Goal: Task Accomplishment & Management: Use online tool/utility

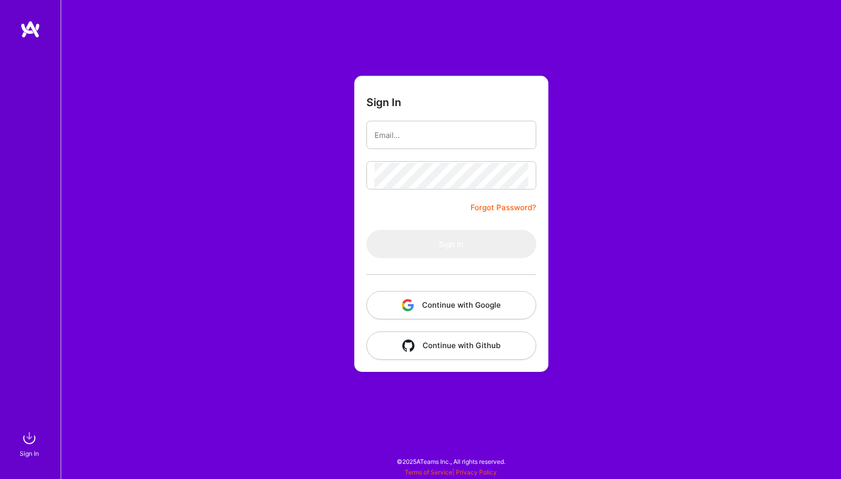
click at [411, 310] on img "button" at bounding box center [408, 305] width 12 height 12
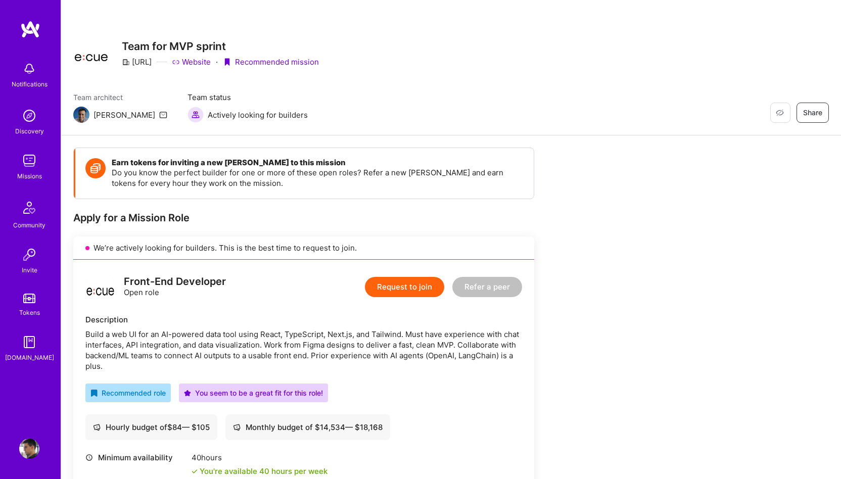
click at [35, 22] on img at bounding box center [30, 29] width 20 height 18
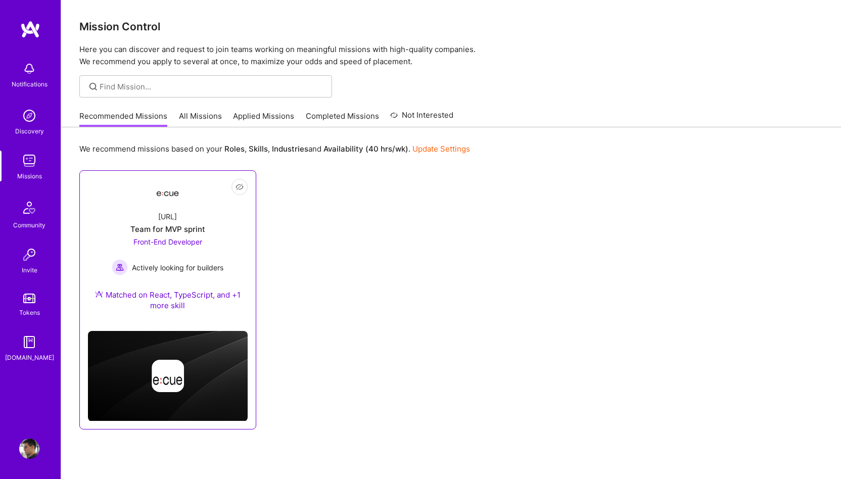
click at [175, 229] on div "Team for MVP sprint" at bounding box center [167, 229] width 75 height 11
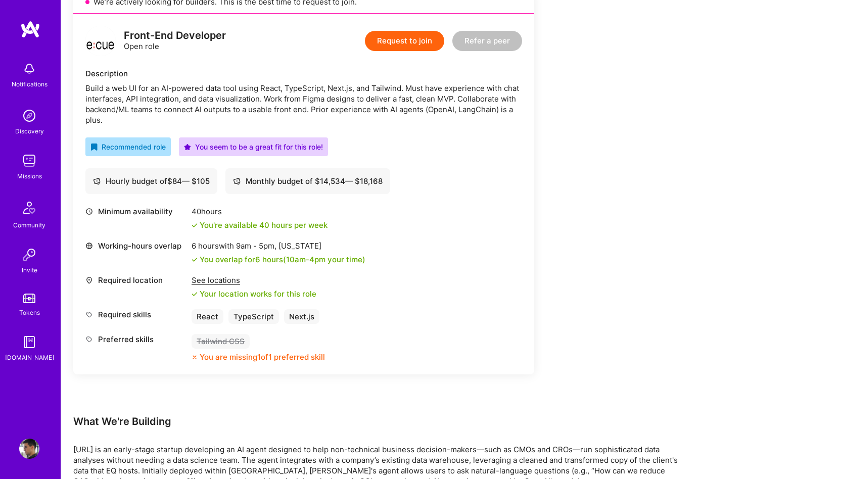
scroll to position [247, 0]
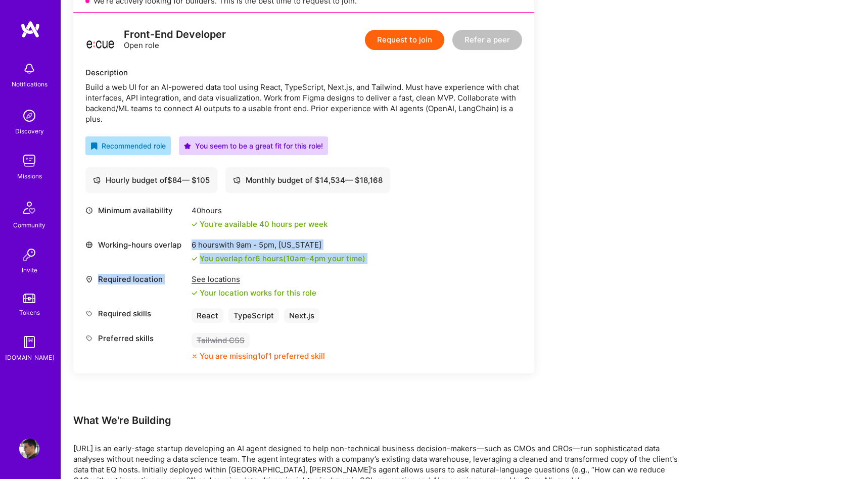
drag, startPoint x: 191, startPoint y: 245, endPoint x: 372, endPoint y: 265, distance: 182.6
click at [372, 265] on div "Minimum availability 40 hours You're available 40 hours per week Working-hours …" at bounding box center [303, 283] width 437 height 156
click at [416, 271] on div "Minimum availability 40 hours You're available 40 hours per week Working-hours …" at bounding box center [303, 283] width 437 height 156
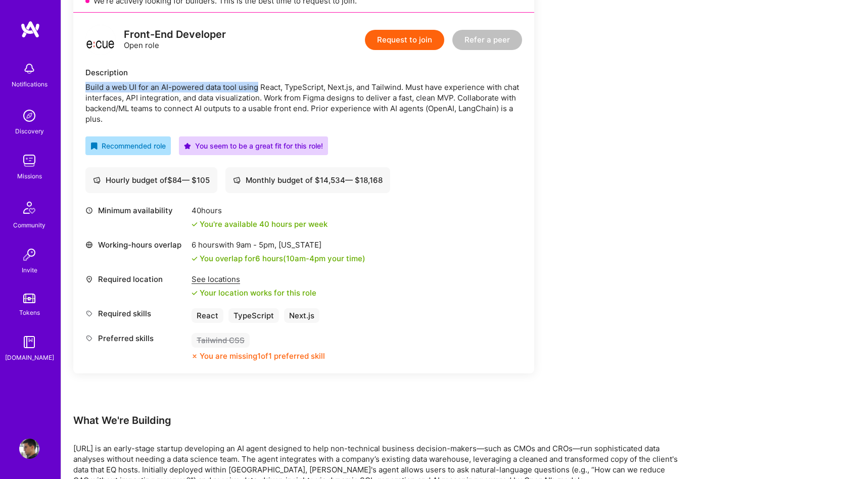
drag, startPoint x: 84, startPoint y: 85, endPoint x: 259, endPoint y: 86, distance: 174.9
click at [259, 86] on div "Front-End Developer Open role Request to join Refer a peer Description Build a …" at bounding box center [303, 193] width 461 height 361
click at [90, 85] on div "Build a web UI for an AI-powered data tool using React, TypeScript, Next.js, an…" at bounding box center [303, 103] width 437 height 42
drag, startPoint x: 90, startPoint y: 85, endPoint x: 118, endPoint y: 87, distance: 27.9
click at [118, 87] on div "Build a web UI for an AI-powered data tool using React, TypeScript, Next.js, an…" at bounding box center [303, 103] width 437 height 42
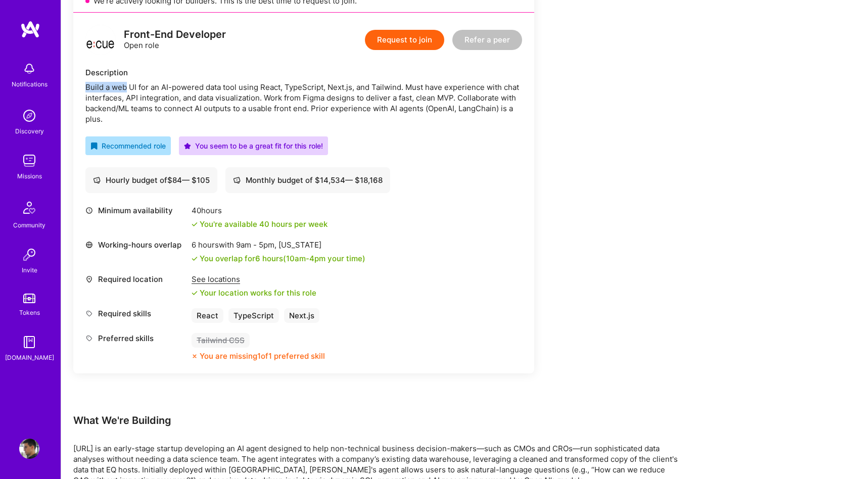
click at [164, 87] on div "Build a web UI for an AI-powered data tool using React, TypeScript, Next.js, an…" at bounding box center [303, 103] width 437 height 42
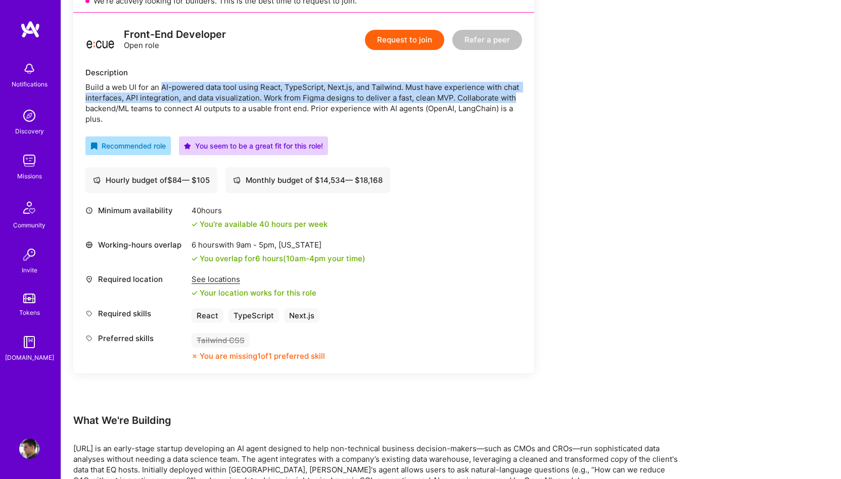
drag, startPoint x: 164, startPoint y: 87, endPoint x: 507, endPoint y: 94, distance: 343.7
click at [507, 94] on div "Build a web UI for an AI-powered data tool using React, TypeScript, Next.js, an…" at bounding box center [303, 103] width 437 height 42
click at [95, 102] on div "Build a web UI for an AI-powered data tool using React, TypeScript, Next.js, an…" at bounding box center [303, 103] width 437 height 42
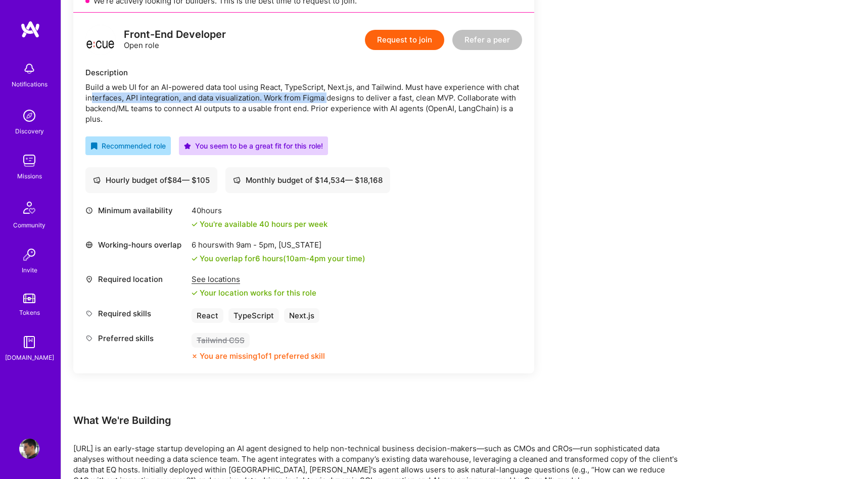
drag, startPoint x: 91, startPoint y: 98, endPoint x: 329, endPoint y: 103, distance: 238.6
click at [329, 103] on div "Build a web UI for an AI-powered data tool using React, TypeScript, Next.js, an…" at bounding box center [303, 103] width 437 height 42
click at [449, 120] on div "Build a web UI for an AI-powered data tool using React, TypeScript, Next.js, an…" at bounding box center [303, 103] width 437 height 42
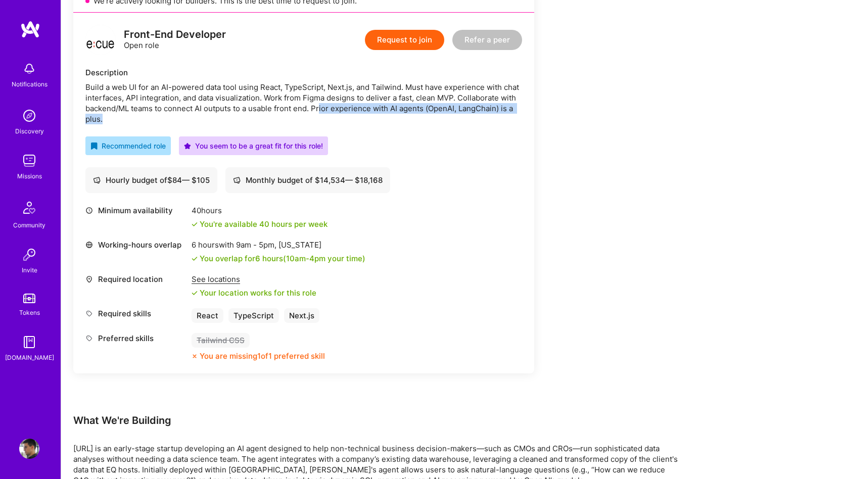
drag, startPoint x: 320, startPoint y: 106, endPoint x: 395, endPoint y: 114, distance: 74.7
click at [395, 114] on div "Build a web UI for an AI-powered data tool using React, TypeScript, Next.js, an…" at bounding box center [303, 103] width 437 height 42
click at [454, 108] on div "Build a web UI for an AI-powered data tool using React, TypeScript, Next.js, an…" at bounding box center [303, 103] width 437 height 42
drag, startPoint x: 431, startPoint y: 108, endPoint x: 492, endPoint y: 106, distance: 61.2
click at [492, 106] on div "Build a web UI for an AI-powered data tool using React, TypeScript, Next.js, an…" at bounding box center [303, 103] width 437 height 42
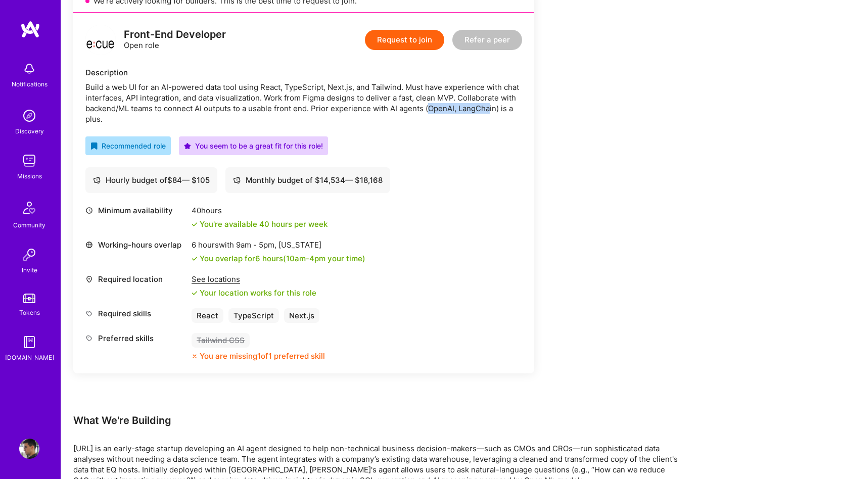
click at [528, 118] on div "Front-End Developer Open role Request to join Refer a peer Description Build a …" at bounding box center [303, 193] width 461 height 361
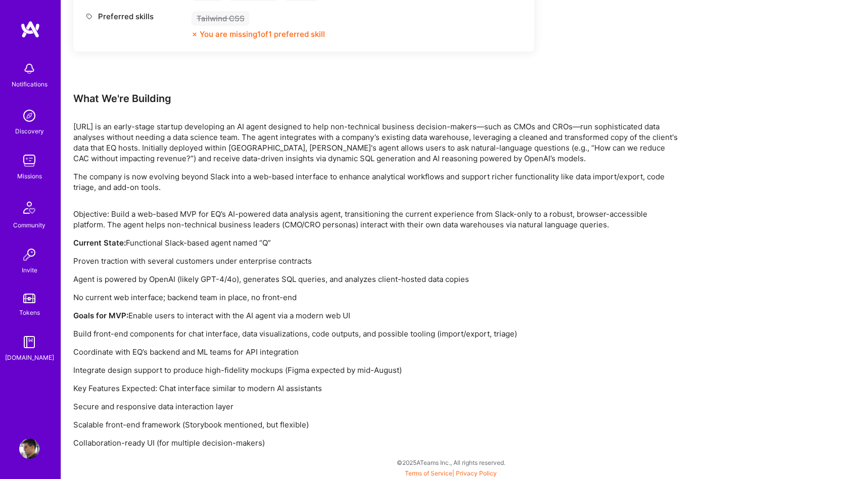
scroll to position [570, 0]
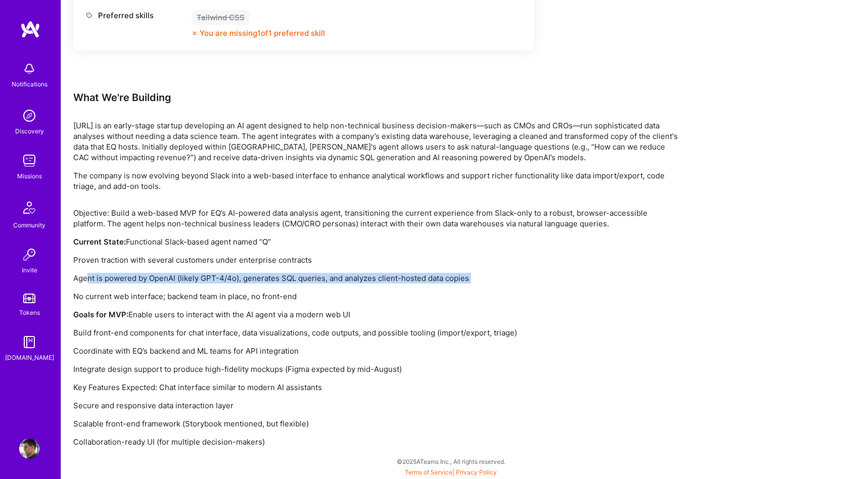
drag, startPoint x: 89, startPoint y: 279, endPoint x: 121, endPoint y: 285, distance: 32.2
click at [121, 285] on div "Objective: Build a web-based MVP for EQ’s AI-powered data analysis agent, trans…" at bounding box center [376, 328] width 606 height 240
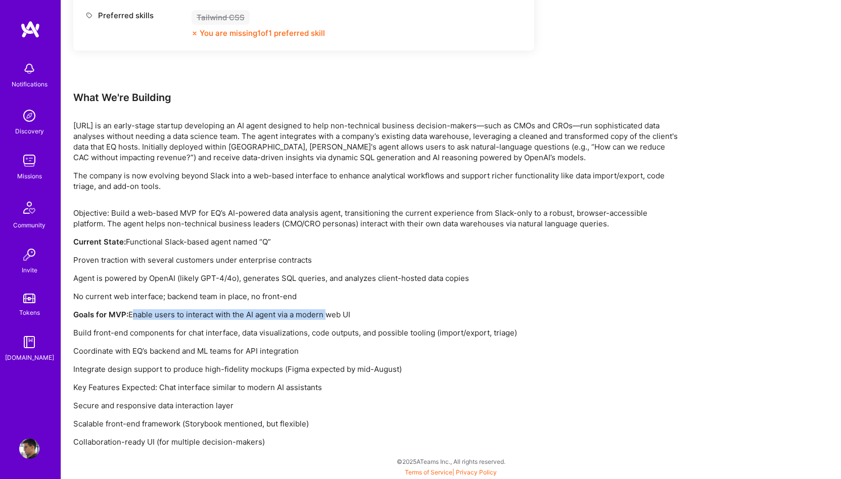
drag, startPoint x: 129, startPoint y: 315, endPoint x: 326, endPoint y: 318, distance: 197.1
click at [326, 318] on p "Goals for MVP: Enable users to interact with the AI agent via a modern web UI" at bounding box center [376, 314] width 606 height 11
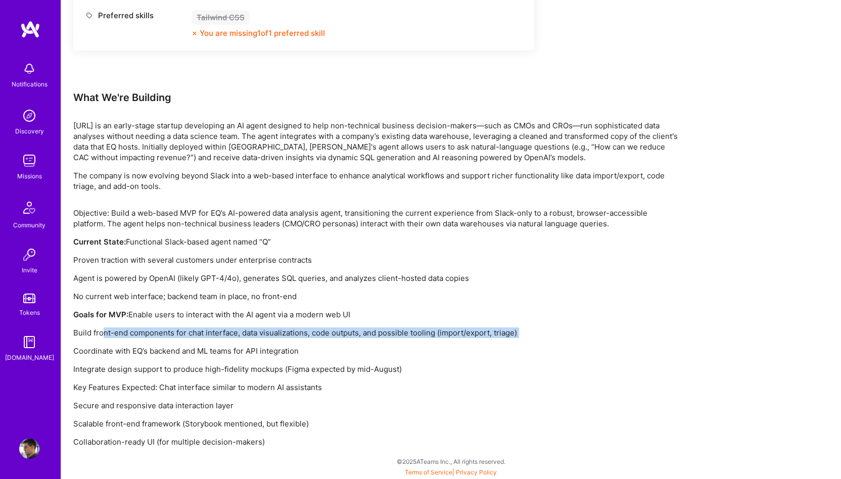
drag, startPoint x: 105, startPoint y: 334, endPoint x: 150, endPoint y: 340, distance: 45.3
click at [150, 340] on div "Objective: Build a web-based MVP for EQ’s AI-powered data analysis agent, trans…" at bounding box center [376, 328] width 606 height 240
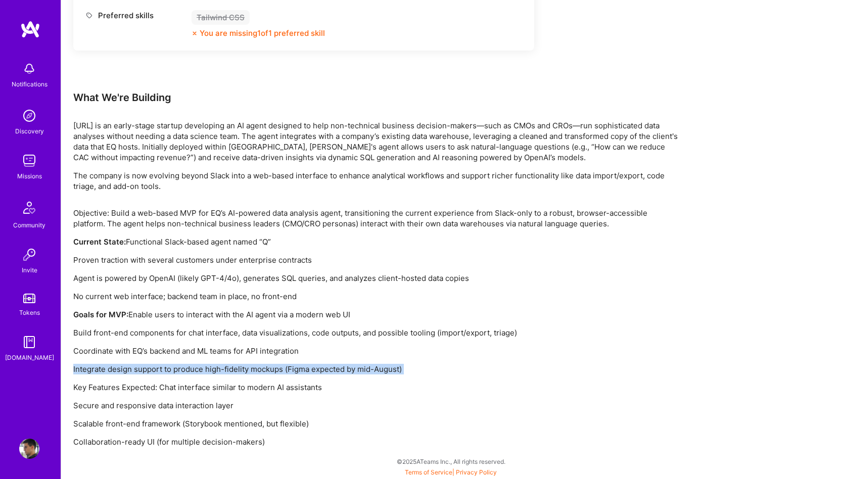
drag, startPoint x: 391, startPoint y: 376, endPoint x: 244, endPoint y: 360, distance: 148.0
click at [244, 360] on div "Objective: Build a web-based MVP for EQ’s AI-powered data analysis agent, trans…" at bounding box center [376, 328] width 606 height 240
click at [181, 374] on div "Objective: Build a web-based MVP for EQ’s AI-powered data analysis agent, trans…" at bounding box center [376, 328] width 606 height 240
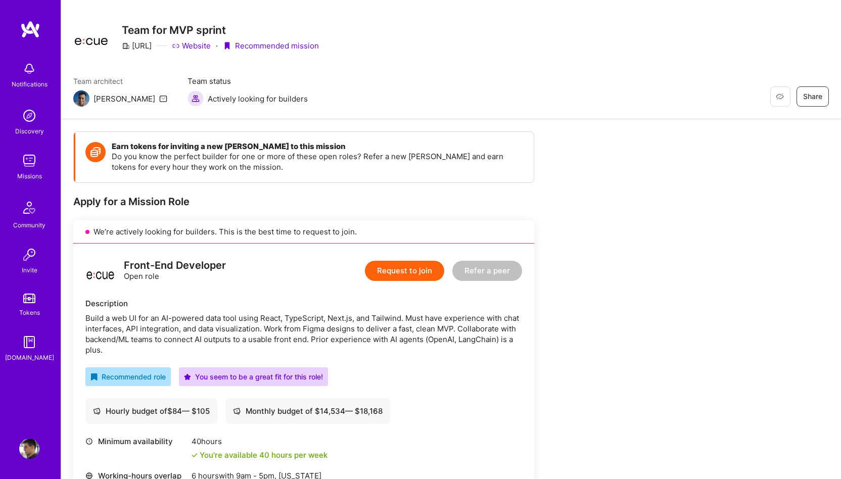
scroll to position [0, 0]
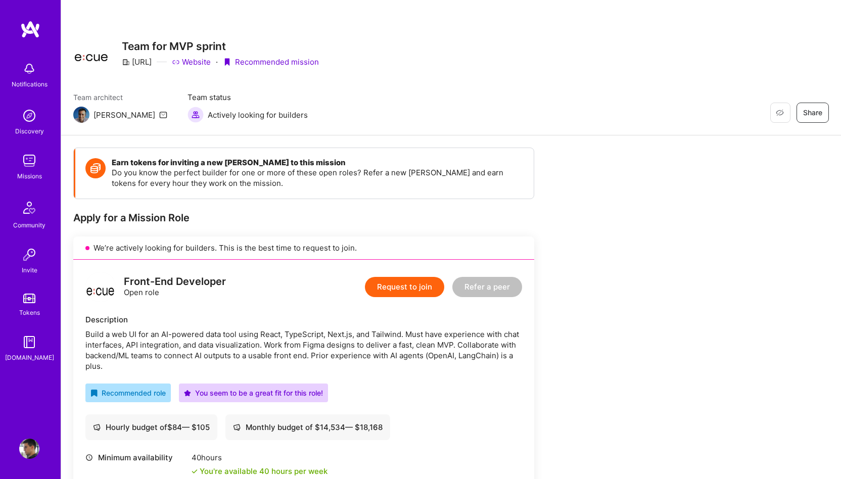
click at [30, 28] on img at bounding box center [30, 29] width 20 height 18
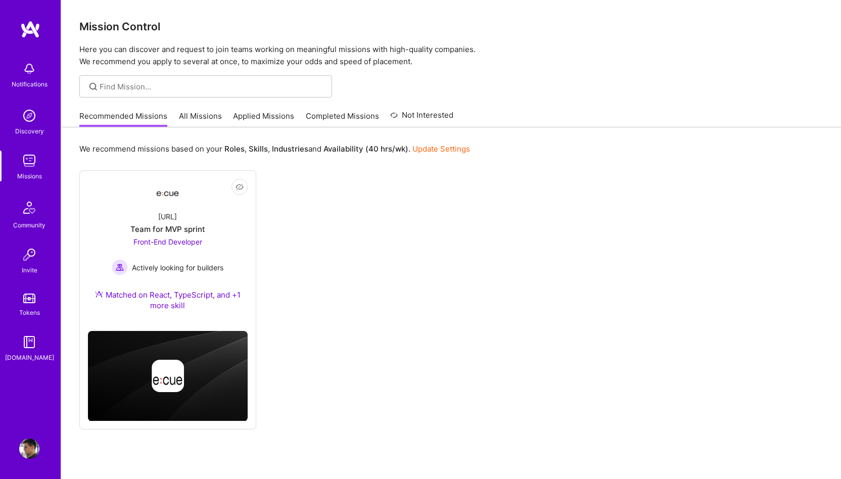
click at [201, 118] on link "All Missions" at bounding box center [200, 119] width 43 height 17
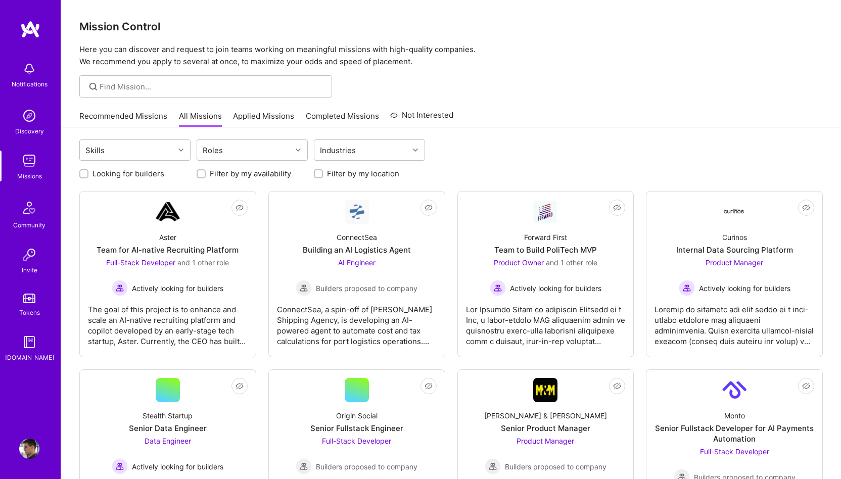
click at [255, 122] on link "Applied Missions" at bounding box center [263, 119] width 61 height 17
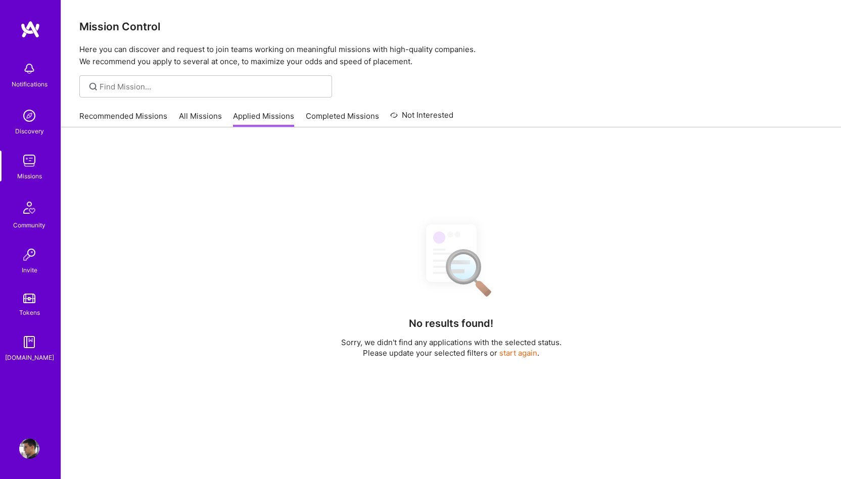
click at [335, 117] on link "Completed Missions" at bounding box center [342, 119] width 73 height 17
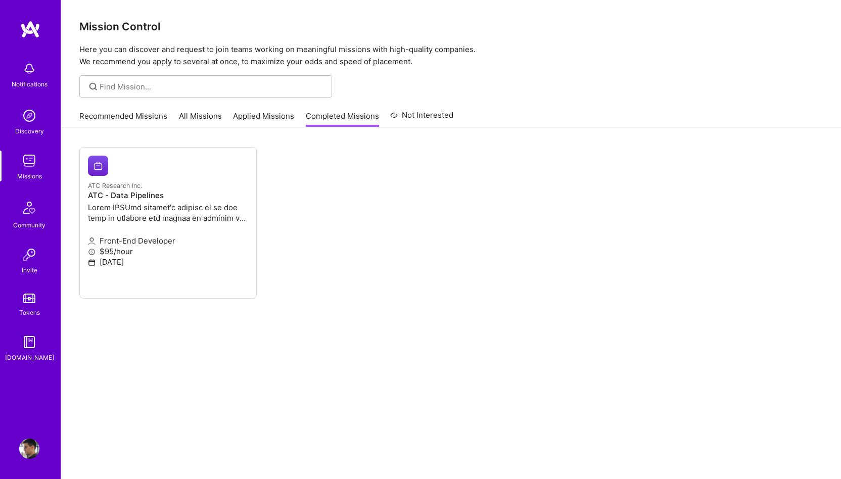
click at [257, 117] on link "Applied Missions" at bounding box center [263, 119] width 61 height 17
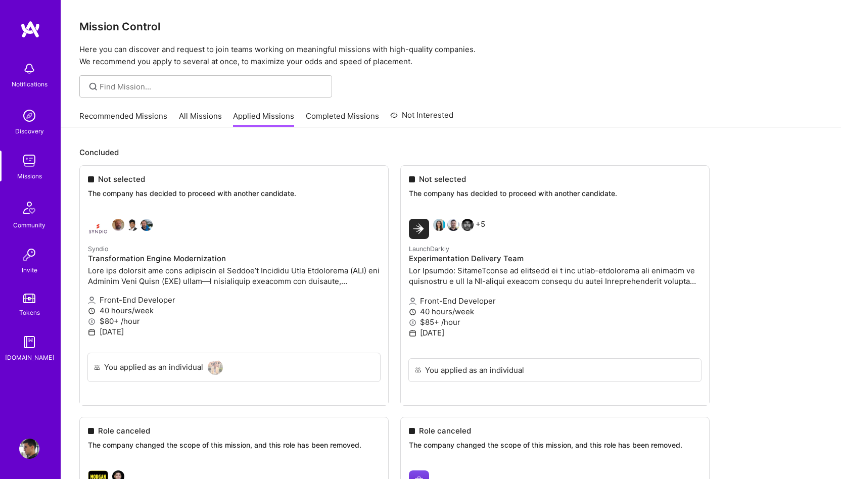
click at [26, 22] on img at bounding box center [30, 29] width 20 height 18
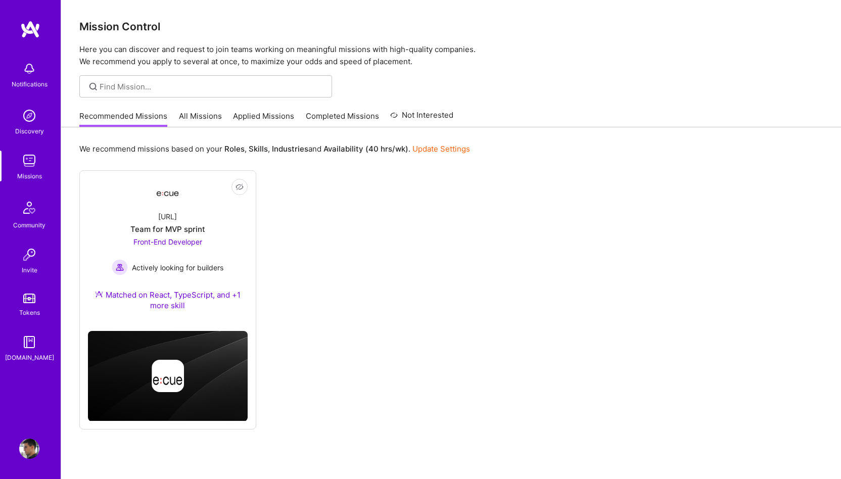
click at [805, 1] on div "Mission Control Here you can discover and request to join teams working on mean…" at bounding box center [451, 34] width 780 height 68
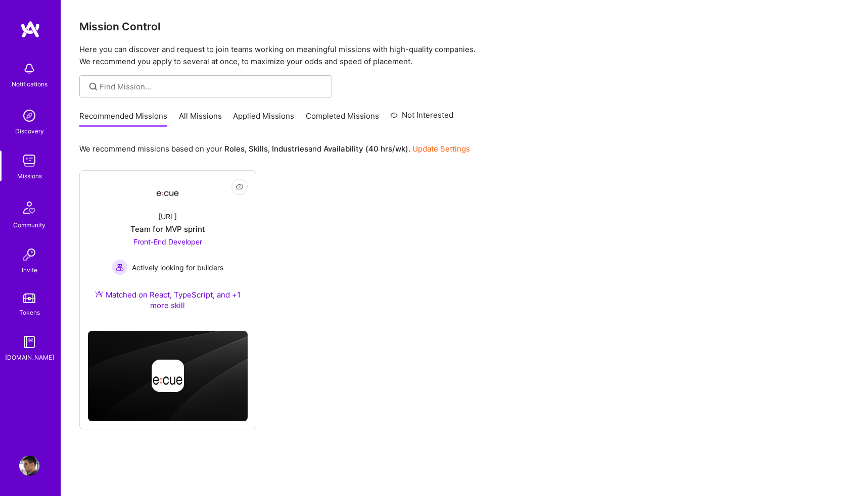
click at [589, 69] on div "Mission Control Here you can discover and request to join teams working on mean…" at bounding box center [451, 262] width 780 height 525
